Goal: Task Accomplishment & Management: Manage account settings

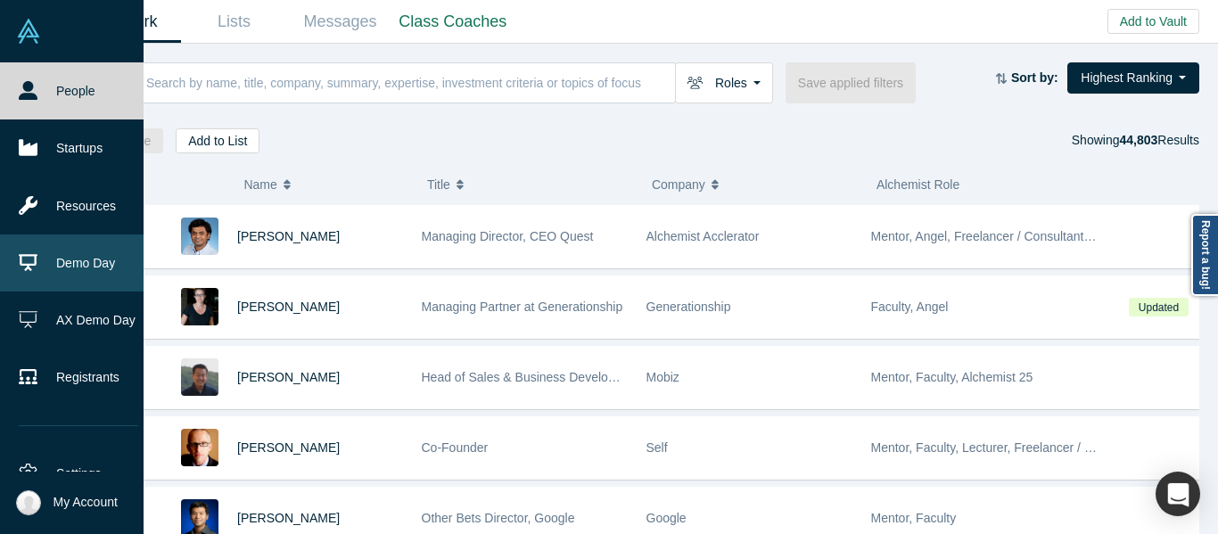
drag, startPoint x: 19, startPoint y: 265, endPoint x: 98, endPoint y: 235, distance: 85.0
click at [19, 264] on icon at bounding box center [28, 262] width 19 height 19
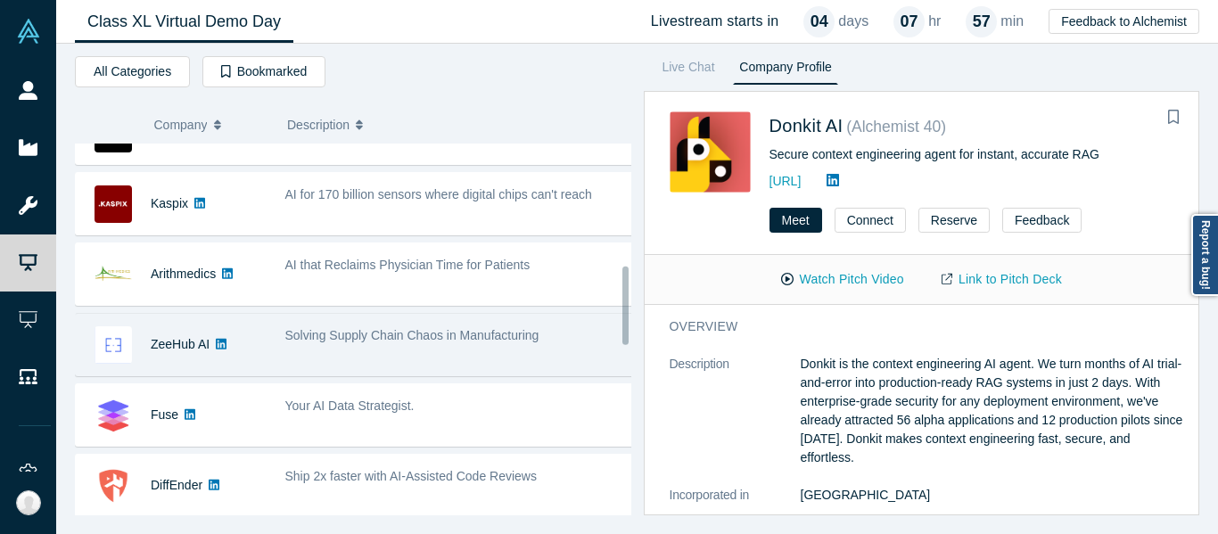
scroll to position [624, 0]
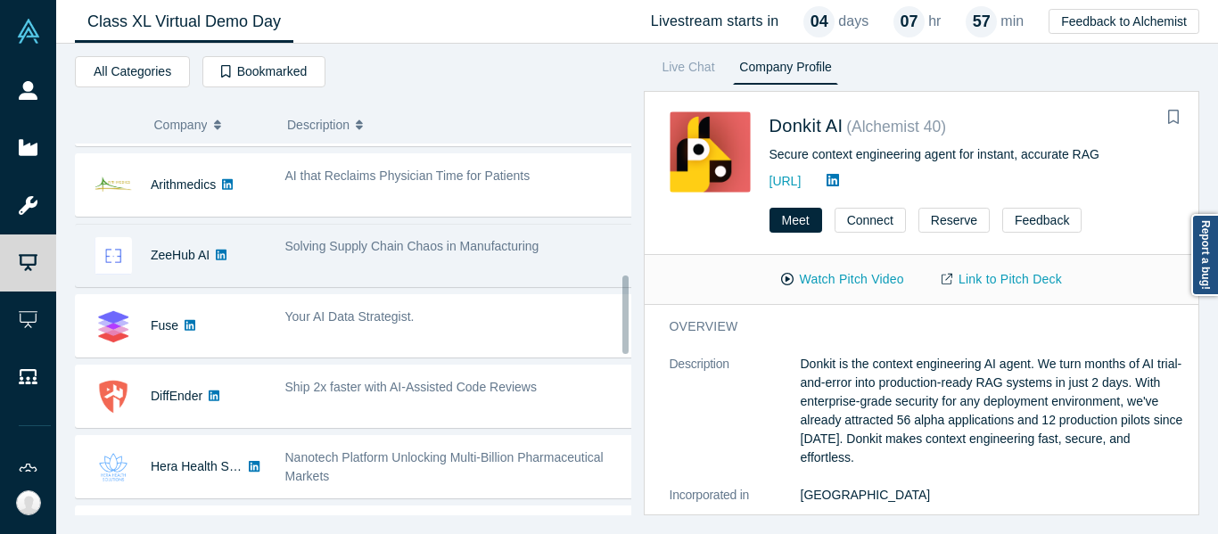
click at [369, 276] on div "Solving Supply Chain Chaos in Manufacturing" at bounding box center [460, 255] width 368 height 56
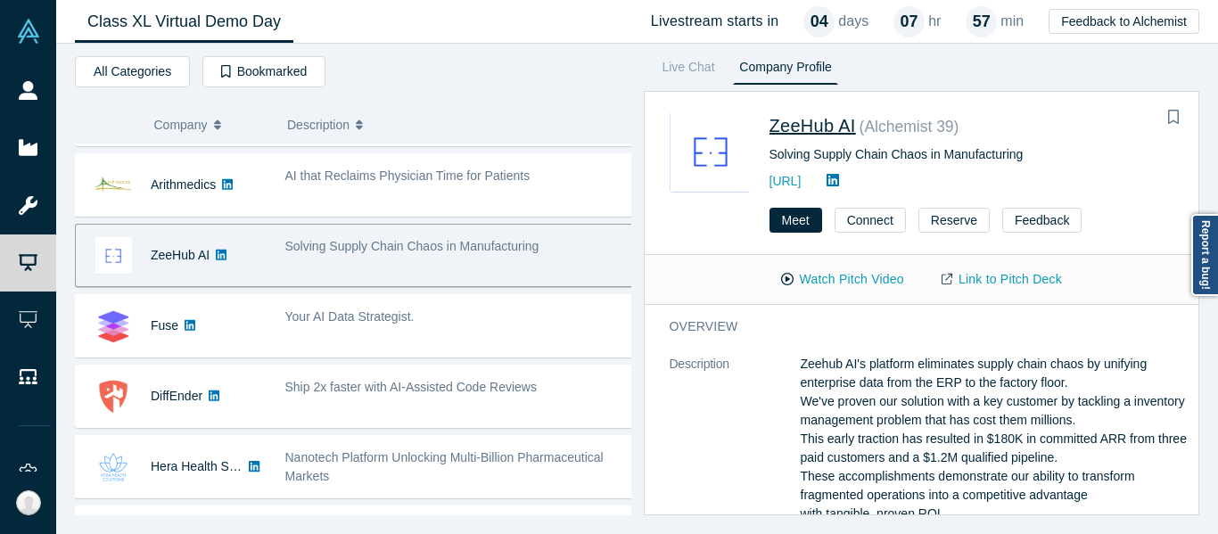
click at [829, 134] on span "ZeeHub AI" at bounding box center [813, 126] width 87 height 20
click at [965, 285] on link "Link to Pitch Deck" at bounding box center [1002, 279] width 158 height 31
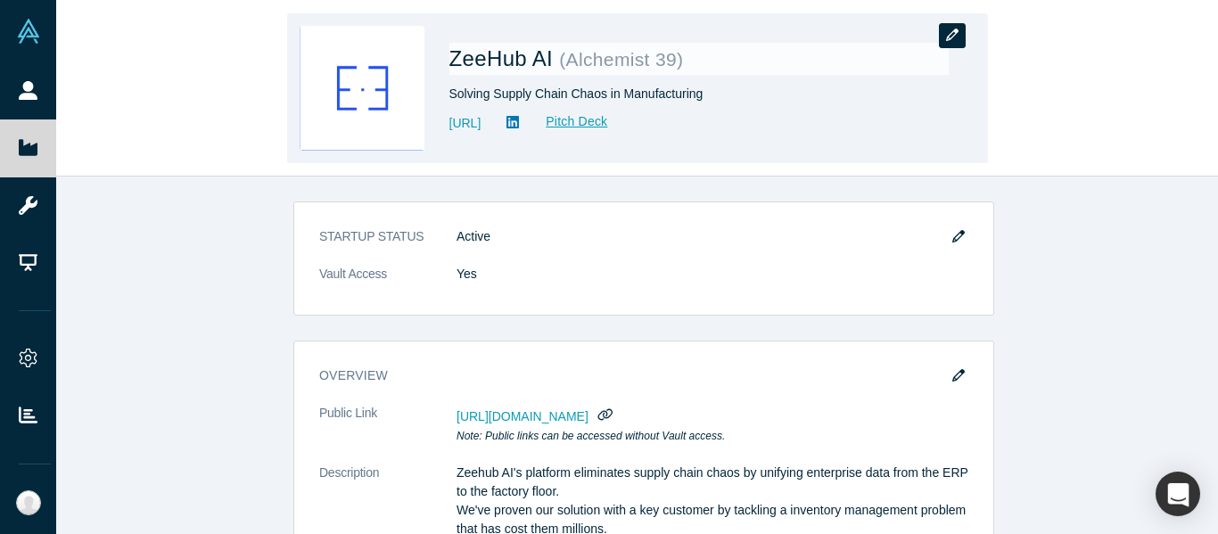
click at [944, 45] on button "button" at bounding box center [952, 35] width 27 height 25
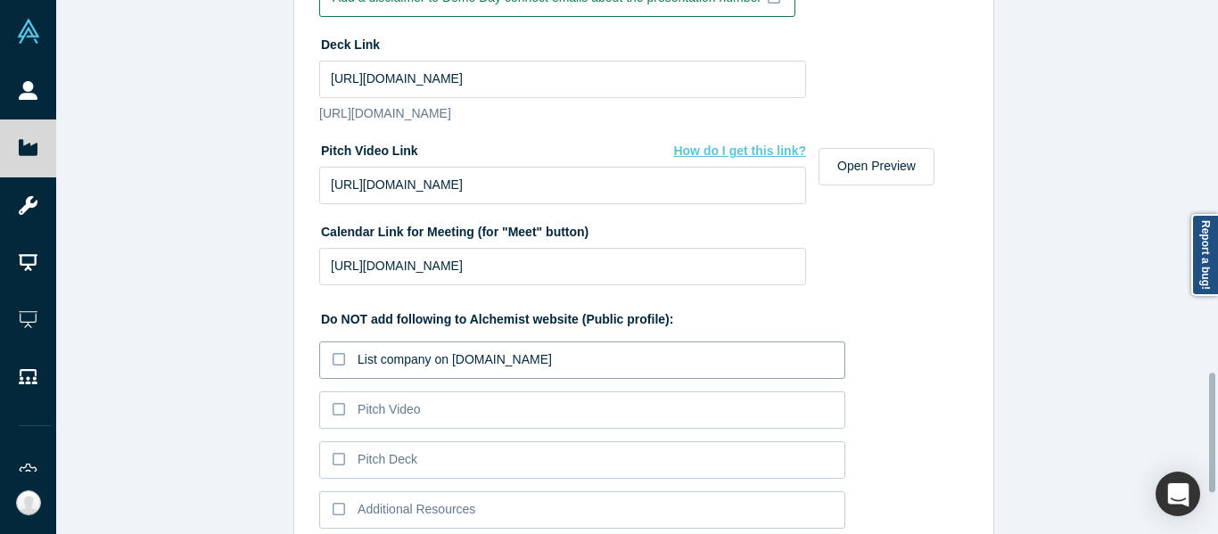
scroll to position [1660, 0]
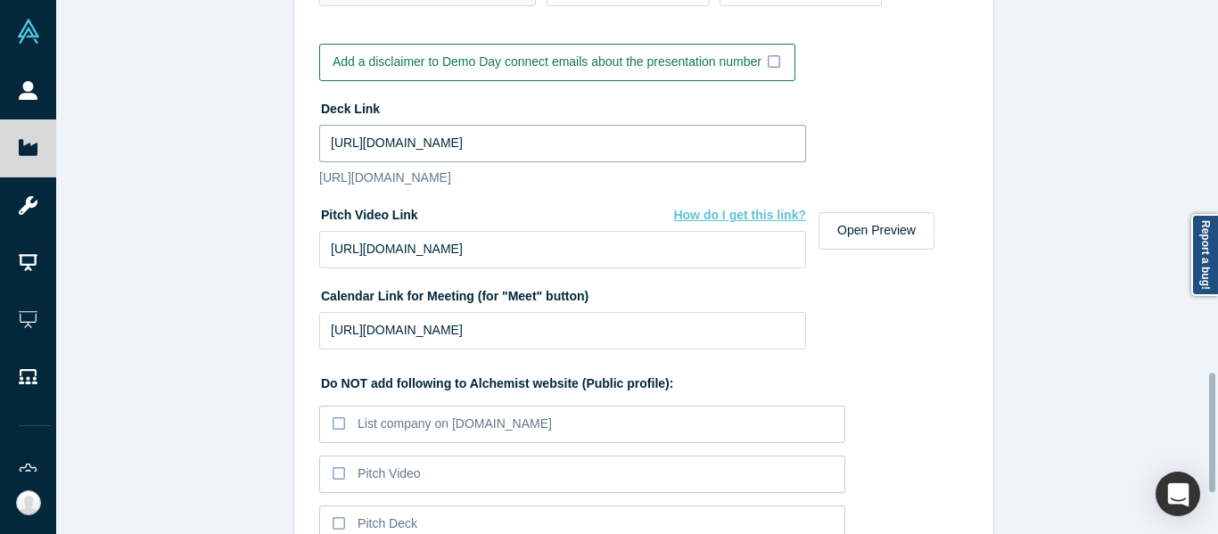
click at [491, 138] on input "https://drive.google.com/file/d/11Aofmyj8GLOu5CNyqti83Ik1h19k1V_T/view?usp=driv…" at bounding box center [562, 143] width 487 height 37
paste input "iY2ja34oWgEjYSXUqeHUdhmAGkDhYRCj/view?usp=sharing"
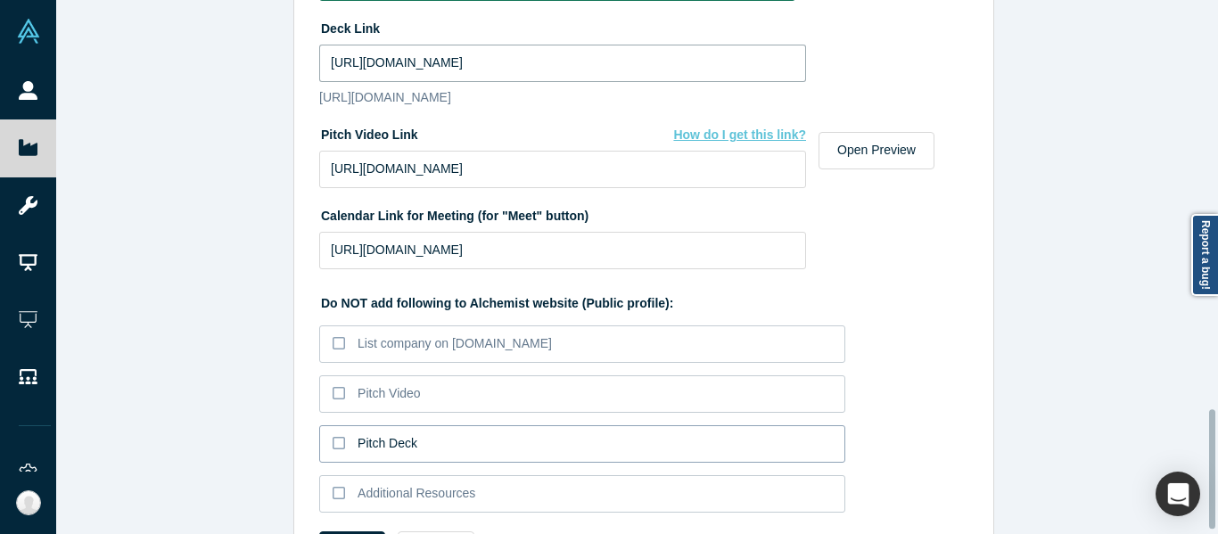
scroll to position [1838, 0]
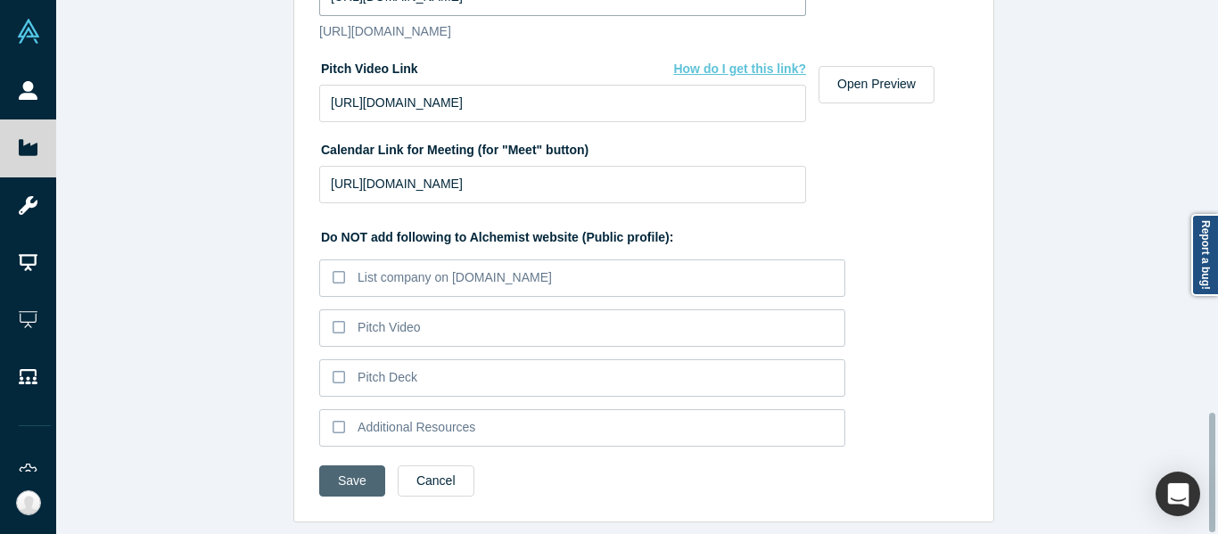
type input "https://drive.google.com/file/d/1iY2ja34oWgEjYSXUqeHUdhmAGkDhYRCj/view?usp=shar…"
click at [335, 466] on button "Save" at bounding box center [352, 481] width 66 height 31
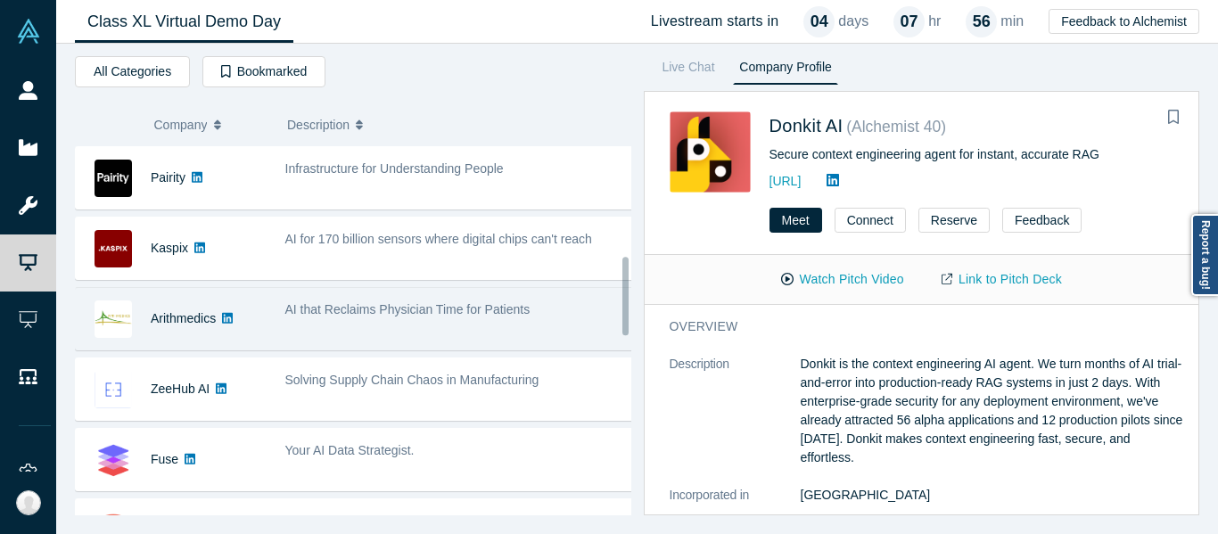
scroll to position [624, 0]
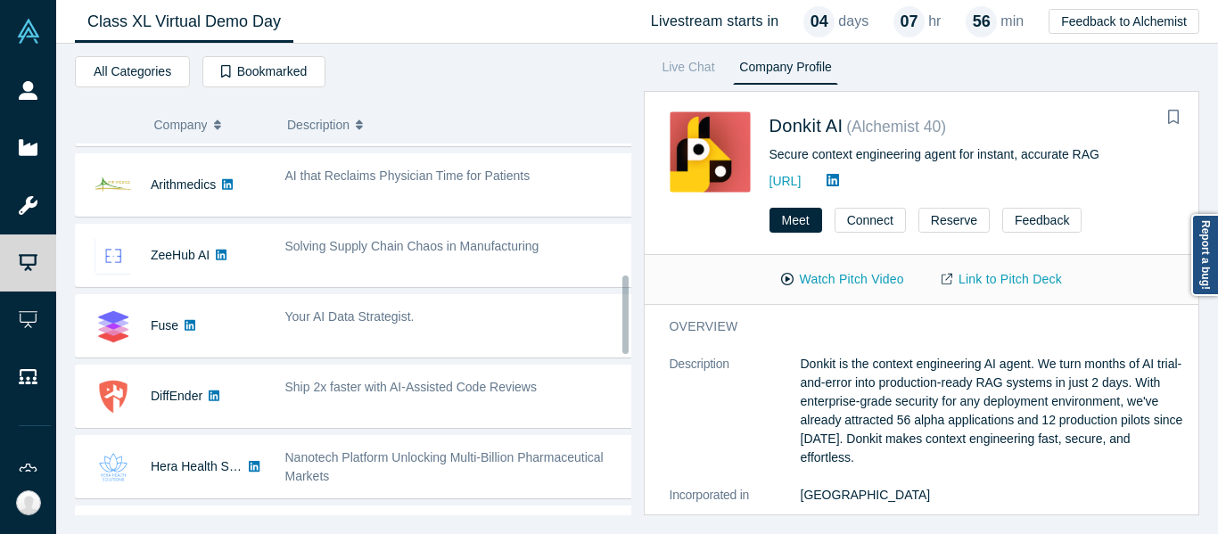
click at [333, 222] on div "Donkit AI Secure context engineering agent for instant, accurate RAG - Mikhail …" at bounding box center [360, 396] width 570 height 1754
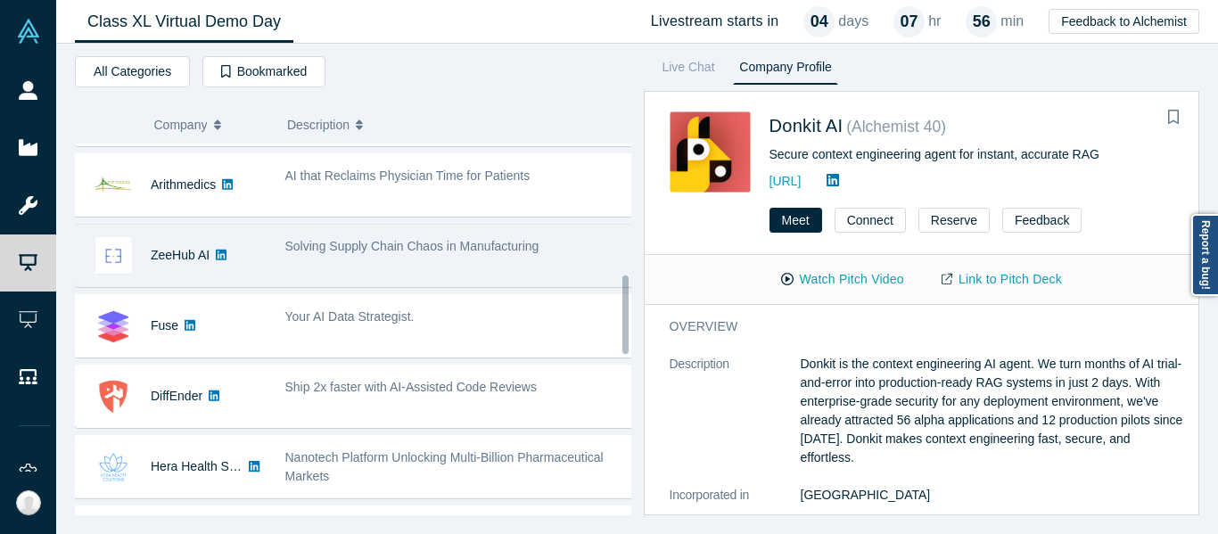
click at [328, 243] on span "Solving Supply Chain Chaos in Manufacturing" at bounding box center [412, 246] width 254 height 14
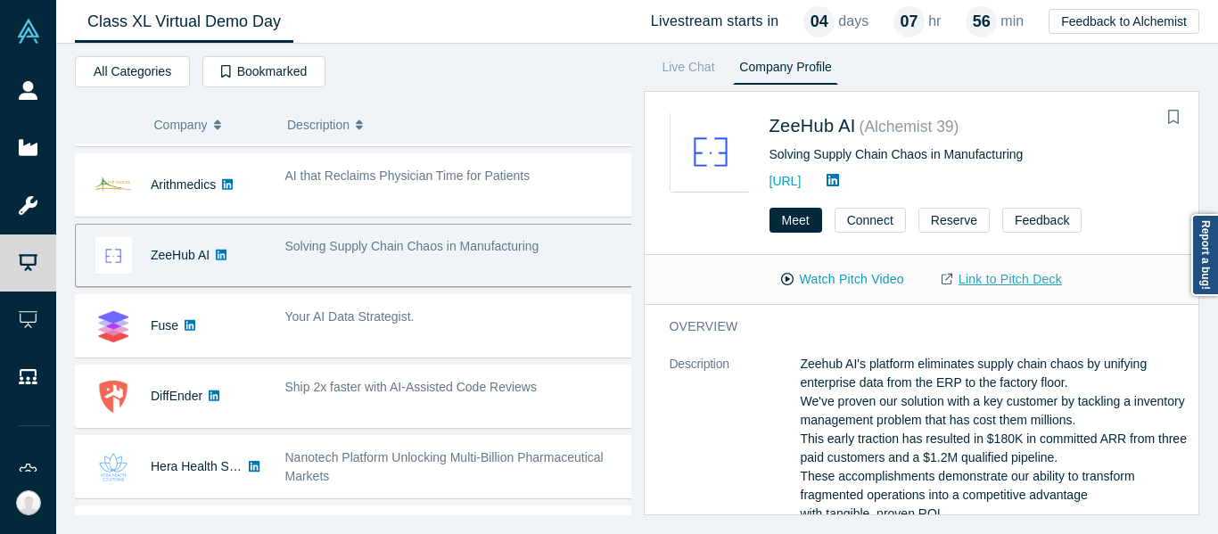
click at [973, 280] on link "Link to Pitch Deck" at bounding box center [1002, 279] width 158 height 31
